Goal: Task Accomplishment & Management: Manage account settings

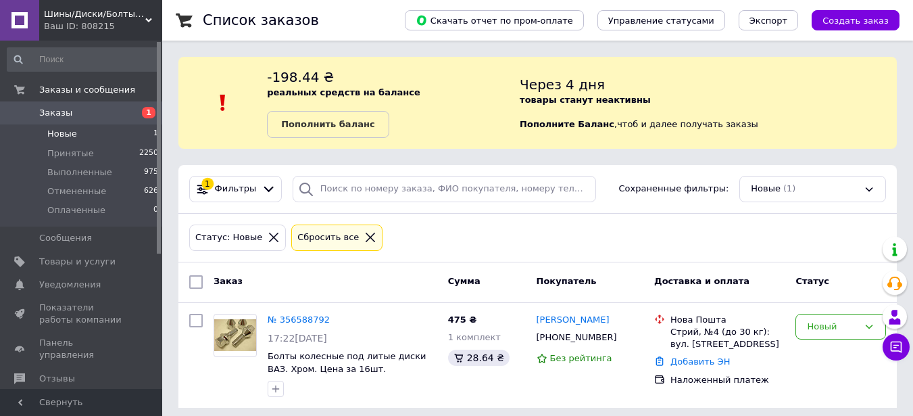
click at [112, 133] on li "Новые 1" at bounding box center [83, 133] width 166 height 19
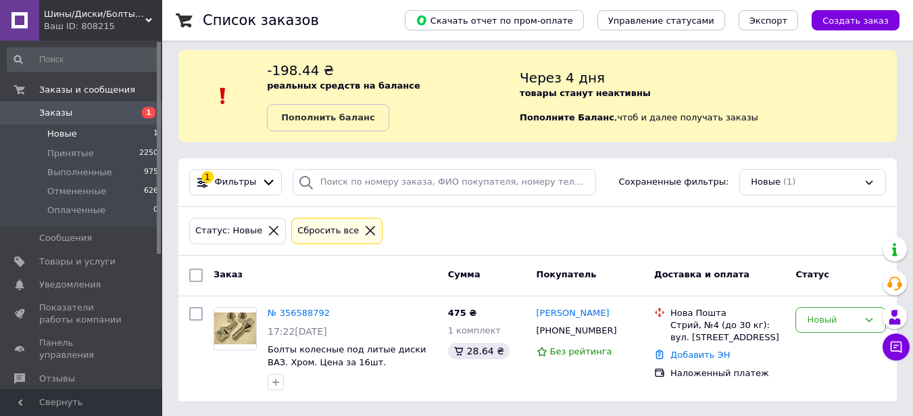
scroll to position [8, 0]
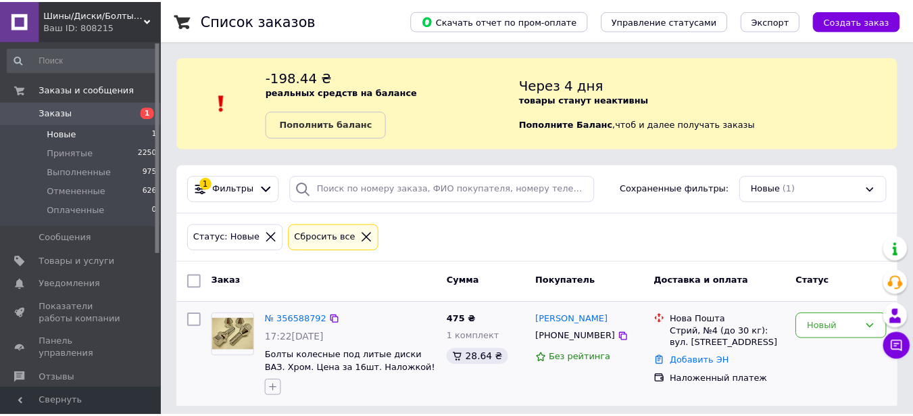
scroll to position [8, 0]
